Goal: Transaction & Acquisition: Purchase product/service

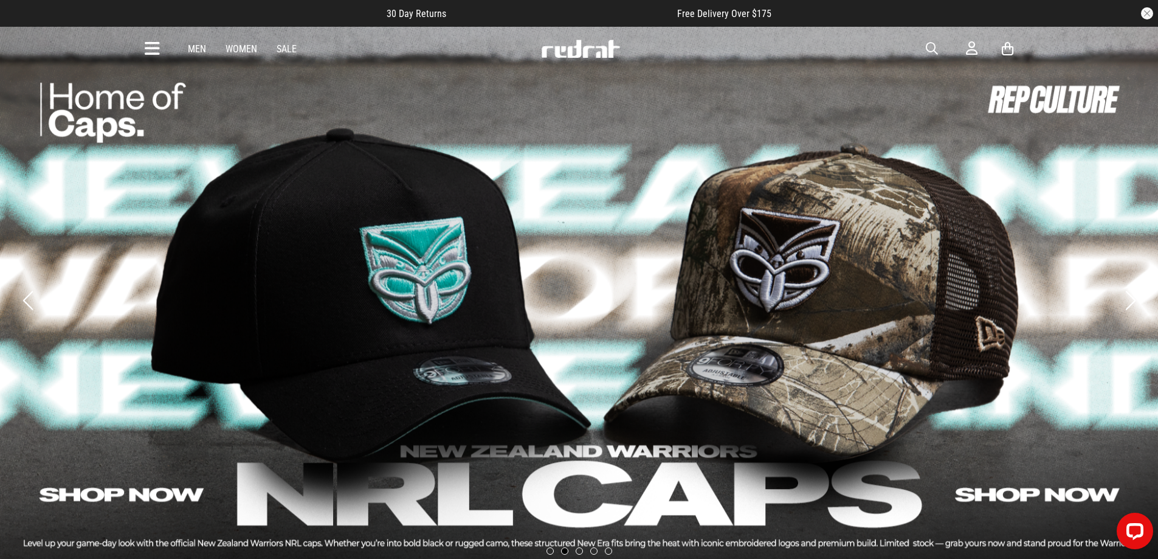
click at [151, 50] on icon at bounding box center [152, 49] width 15 height 20
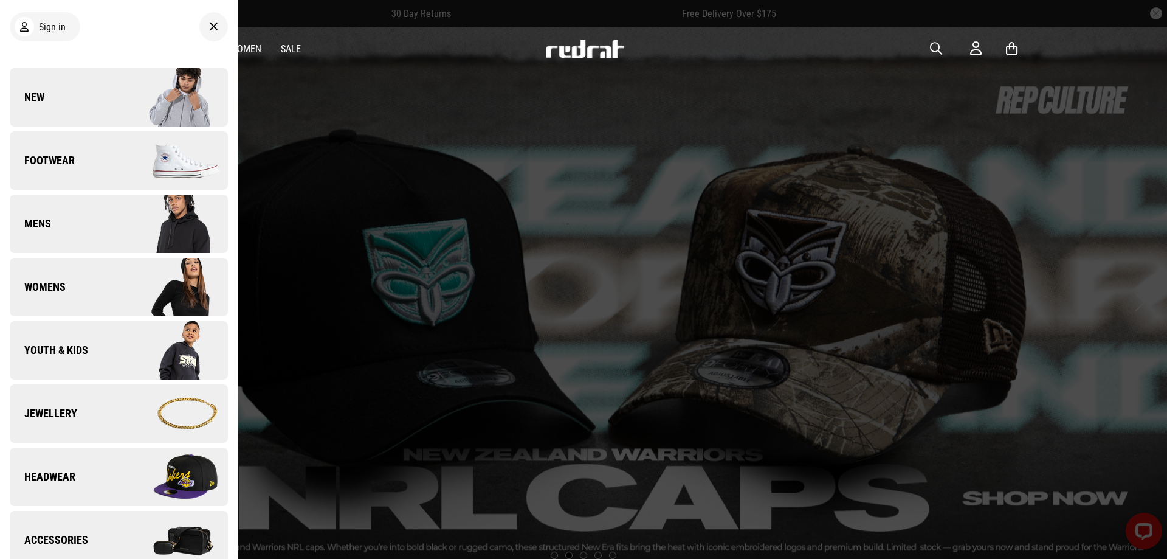
click at [94, 98] on link "New" at bounding box center [119, 97] width 218 height 58
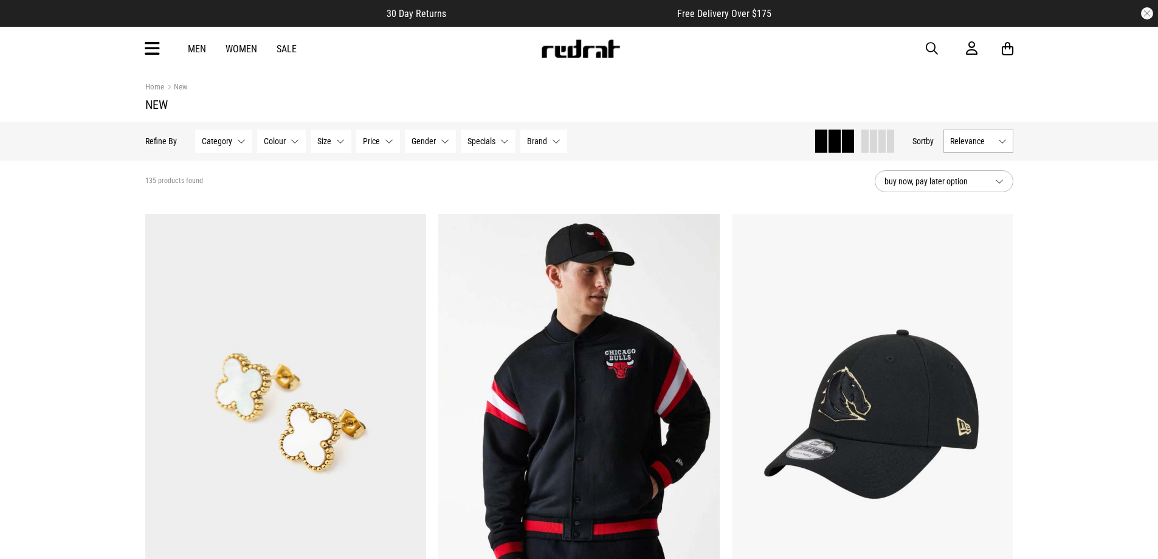
click at [152, 47] on icon at bounding box center [152, 49] width 15 height 20
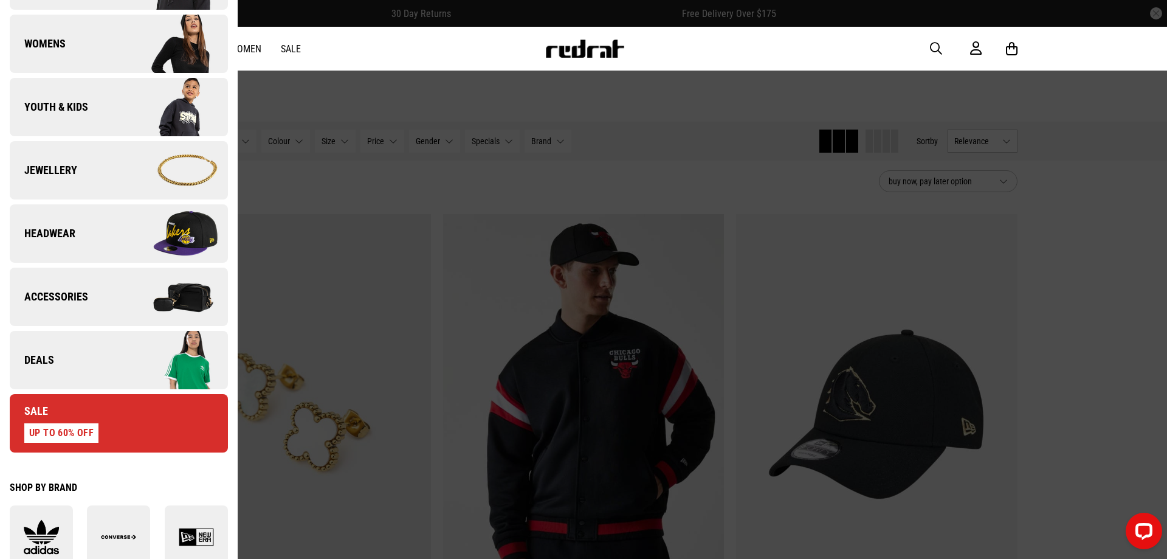
click at [119, 364] on img at bounding box center [173, 360] width 109 height 61
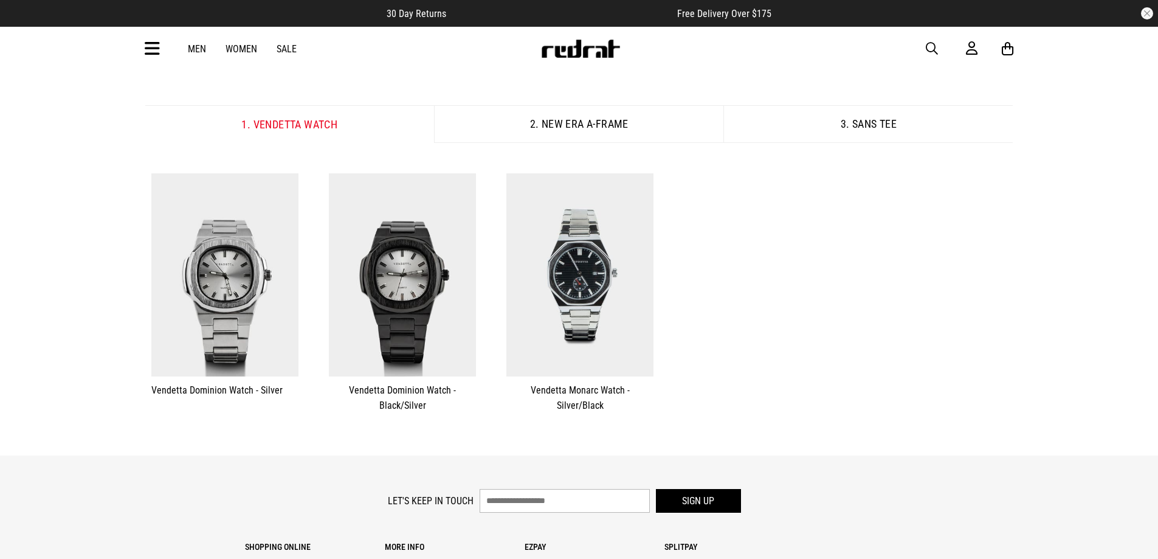
click at [226, 338] on button "One Size" at bounding box center [225, 334] width 52 height 22
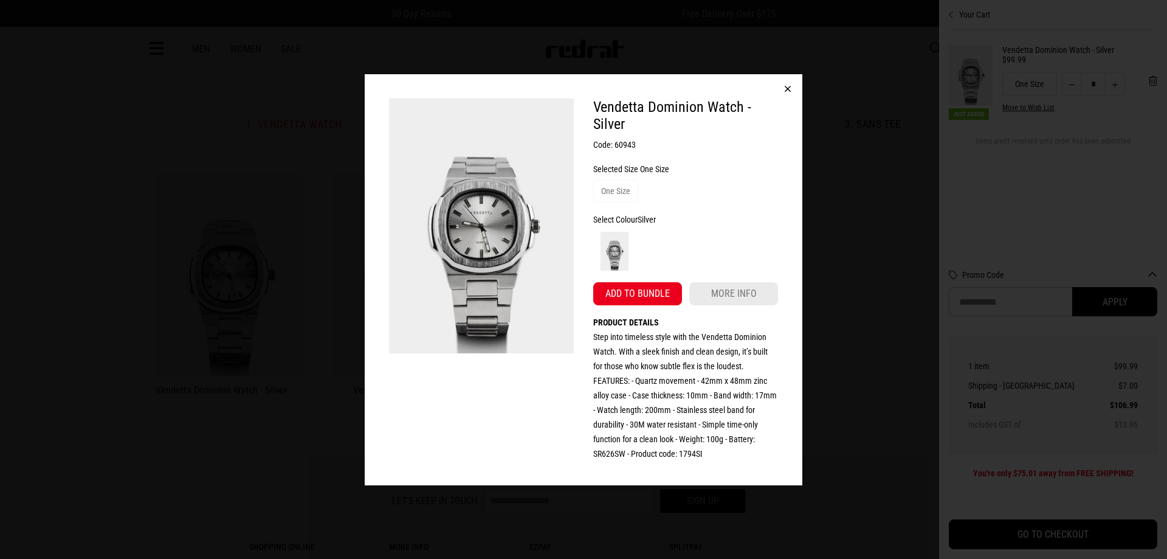
click at [640, 294] on button "Add to bundle" at bounding box center [637, 293] width 89 height 23
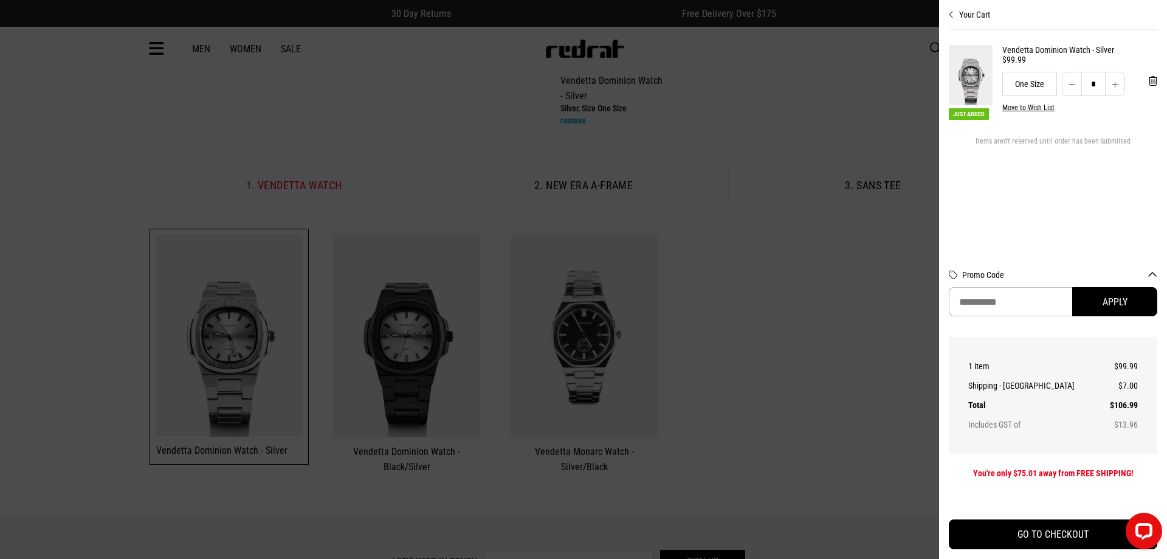
click at [796, 355] on div at bounding box center [583, 279] width 1167 height 559
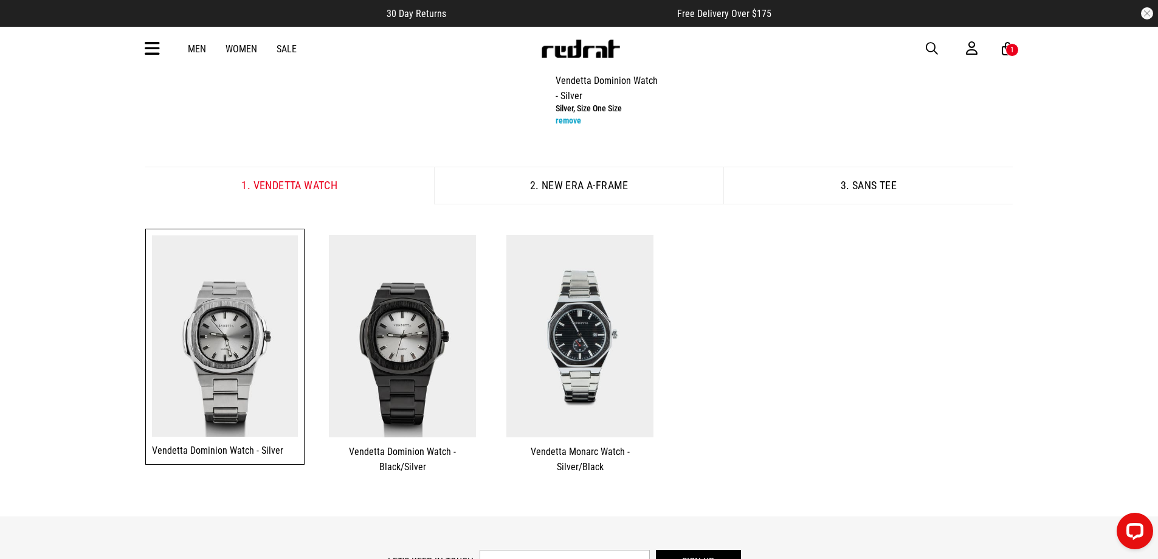
click at [570, 187] on button "2. New Era A-Frame" at bounding box center [578, 186] width 289 height 38
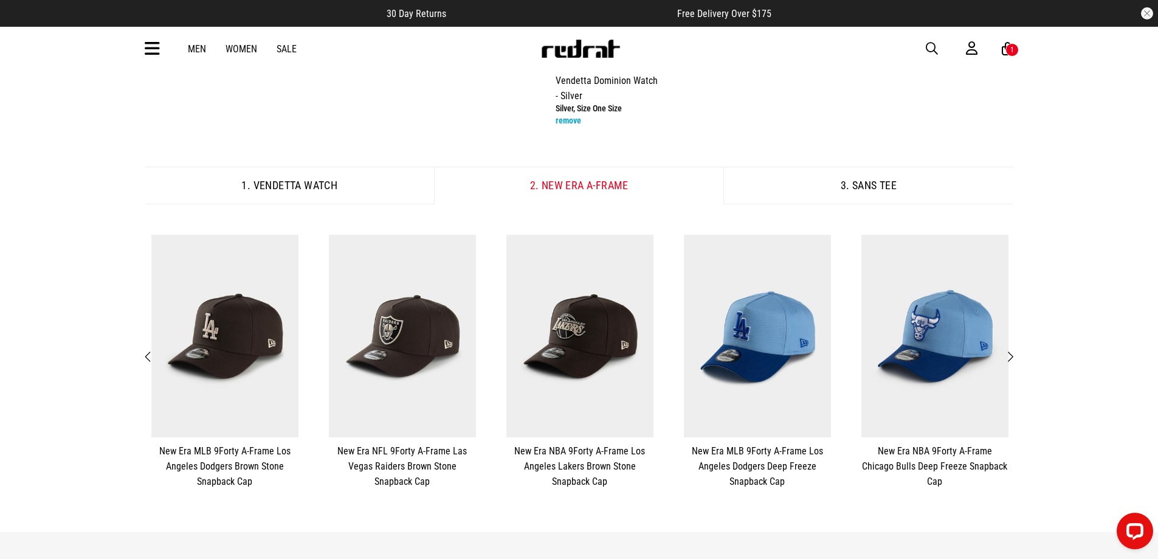
click at [579, 395] on button "One Size" at bounding box center [580, 396] width 52 height 22
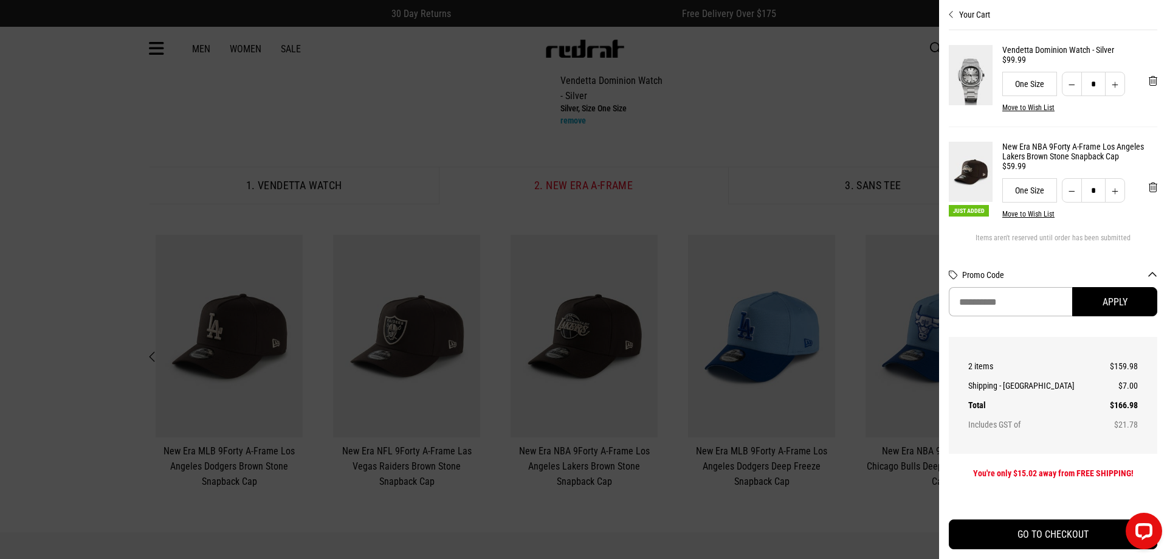
click at [823, 134] on div at bounding box center [583, 279] width 1167 height 559
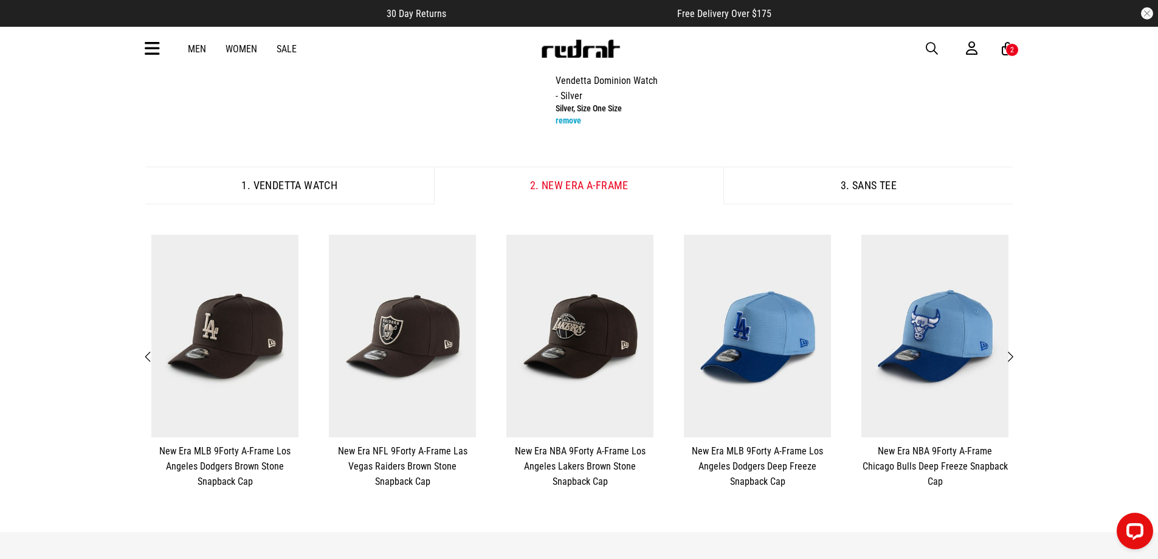
click at [868, 184] on button "3. sans Tee" at bounding box center [868, 186] width 289 height 38
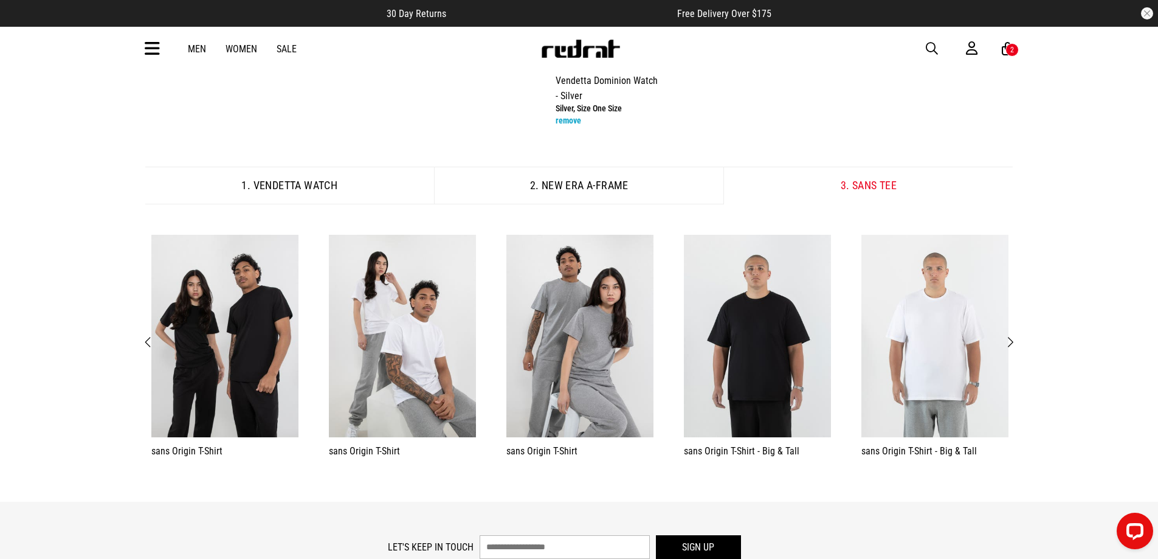
click at [550, 373] on button "XL" at bounding box center [547, 374] width 28 height 22
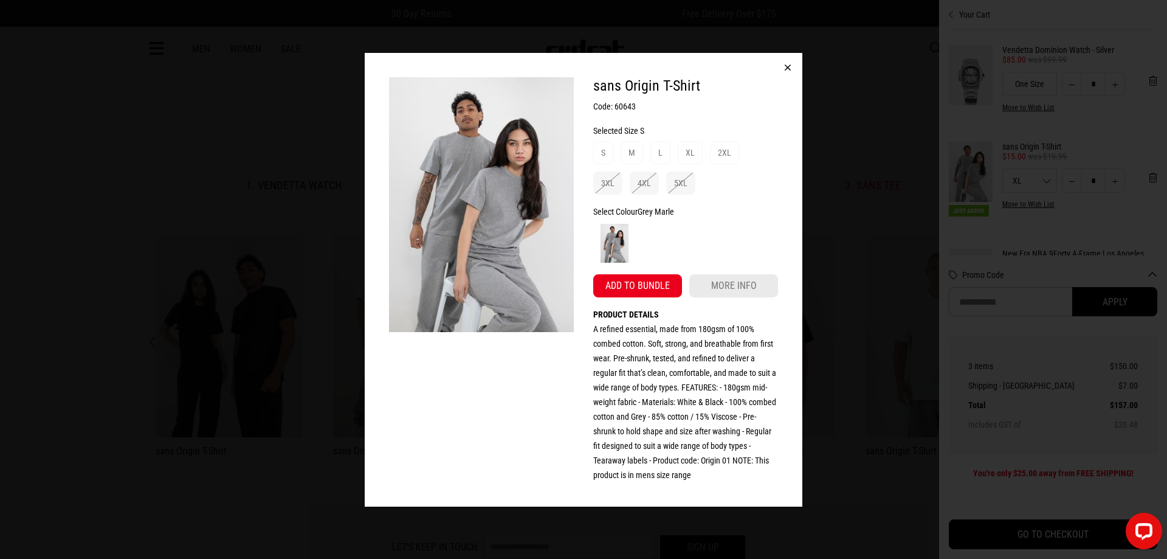
click at [623, 294] on button "Add to bundle" at bounding box center [637, 285] width 89 height 23
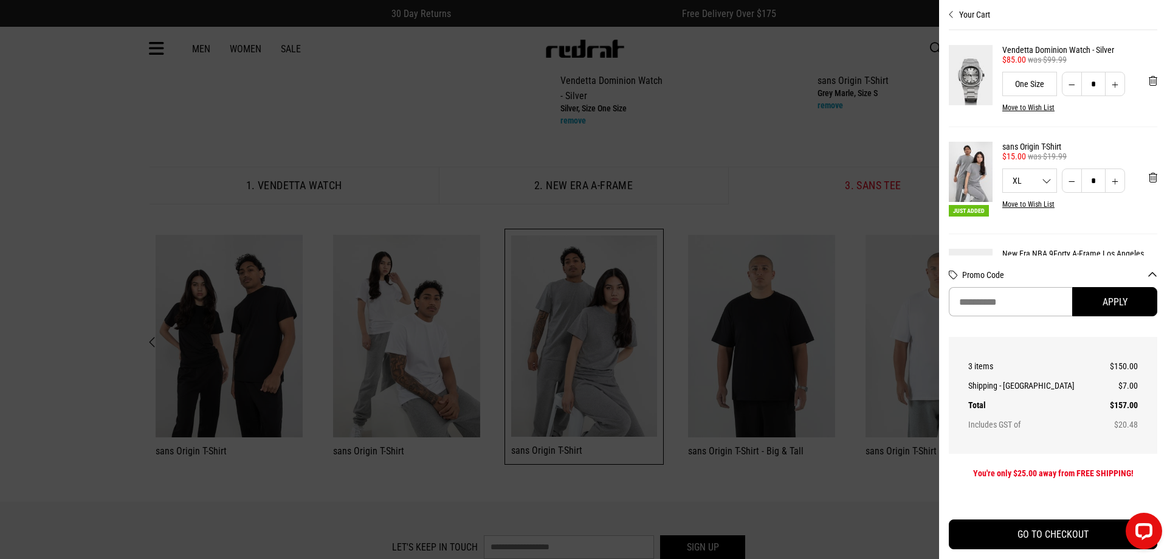
click at [850, 178] on div at bounding box center [583, 279] width 1167 height 559
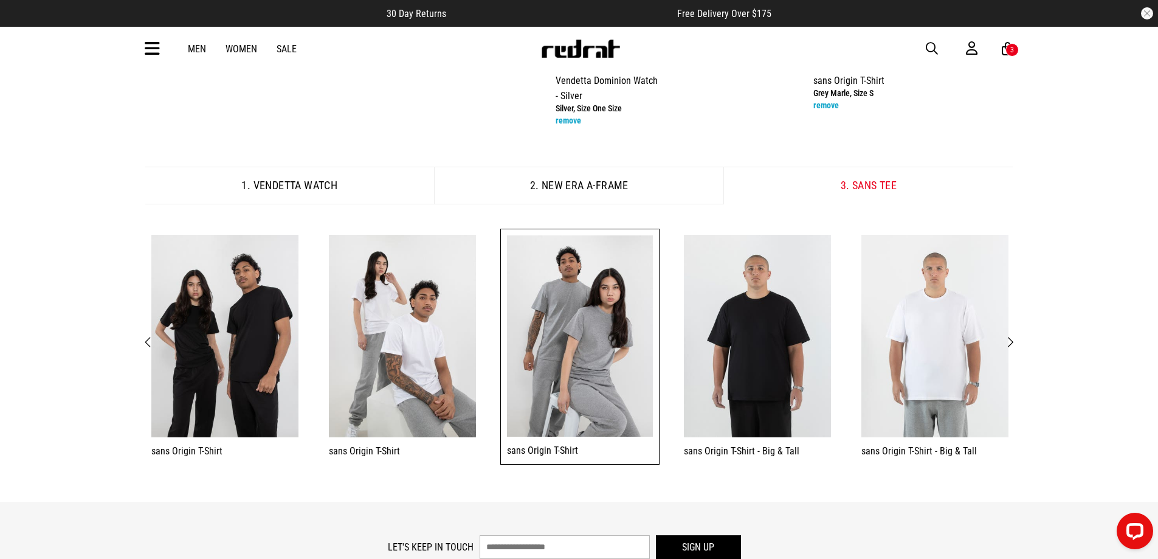
click at [584, 48] on img at bounding box center [581, 49] width 80 height 18
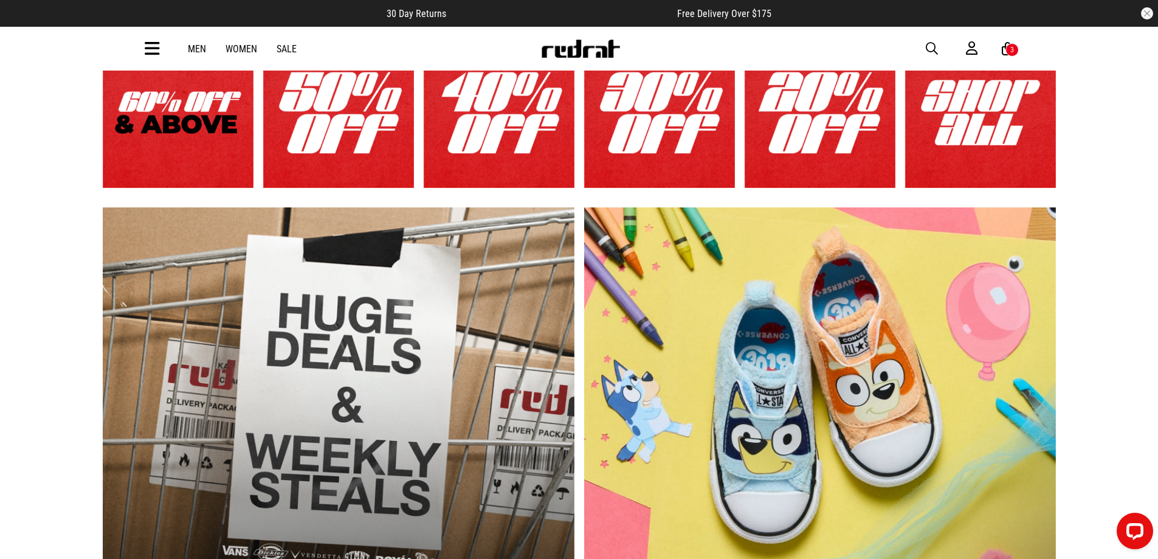
click at [52, 216] on div at bounding box center [579, 402] width 1158 height 390
